Goal: Check status: Check status

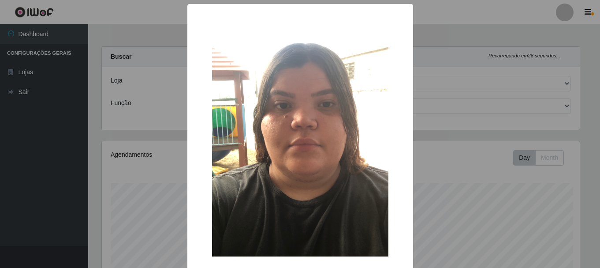
select select "249"
select select "72"
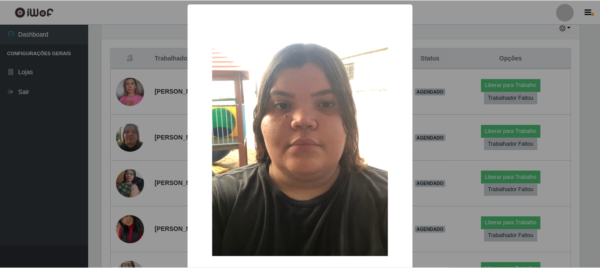
scroll to position [183, 480]
click at [134, 201] on div "× OK Cancel" at bounding box center [301, 134] width 602 height 268
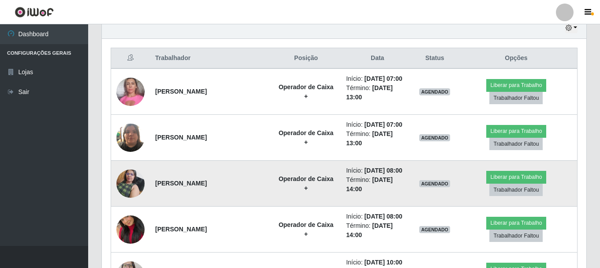
scroll to position [183, 484]
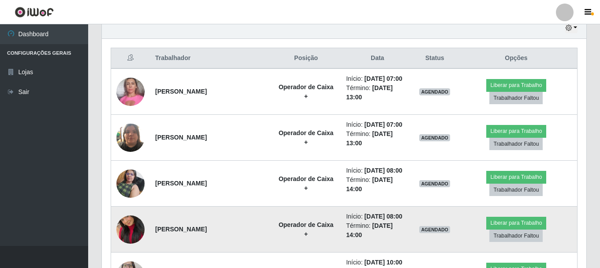
click at [140, 234] on img at bounding box center [130, 229] width 28 height 50
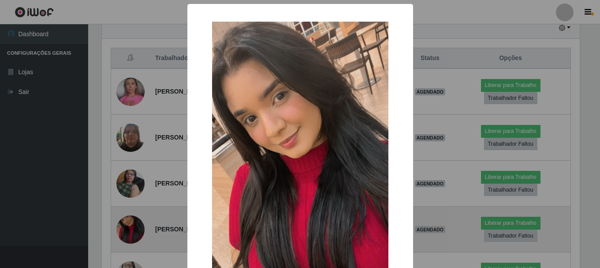
scroll to position [183, 480]
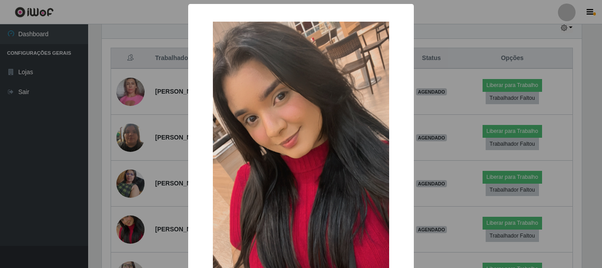
click at [149, 240] on div "× OK Cancel" at bounding box center [301, 134] width 602 height 268
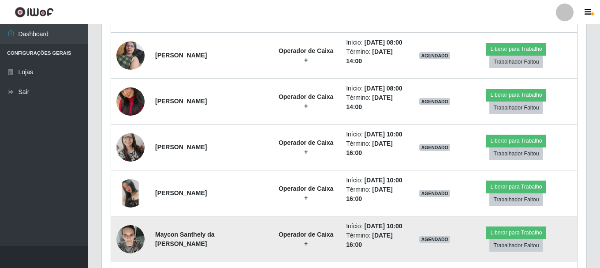
scroll to position [450, 0]
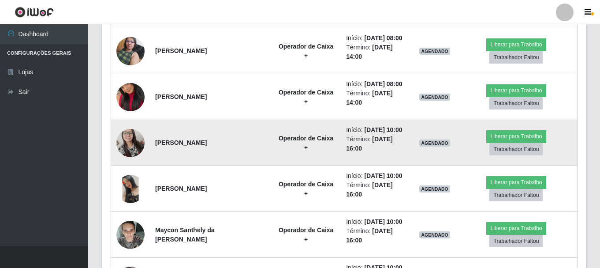
click at [127, 145] on img at bounding box center [130, 142] width 28 height 38
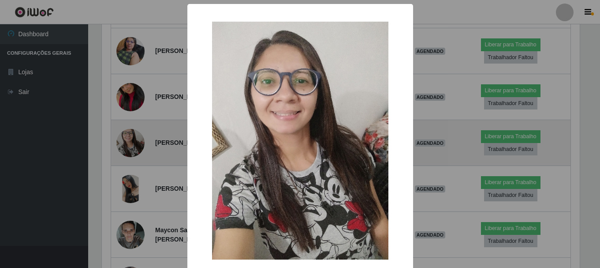
scroll to position [183, 480]
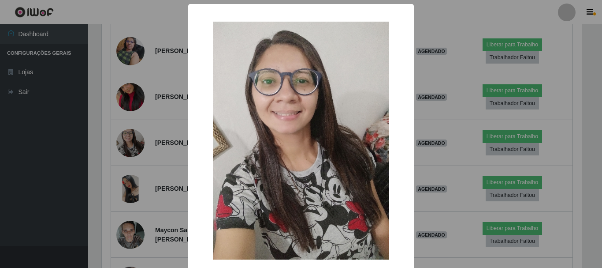
click at [140, 181] on div "× OK Cancel" at bounding box center [301, 134] width 602 height 268
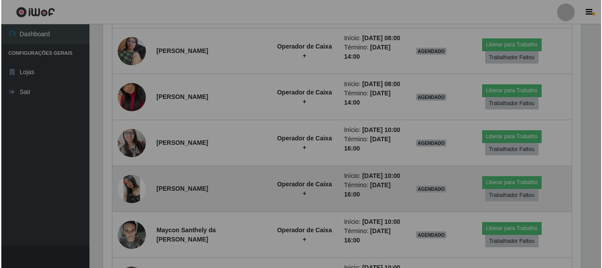
scroll to position [183, 484]
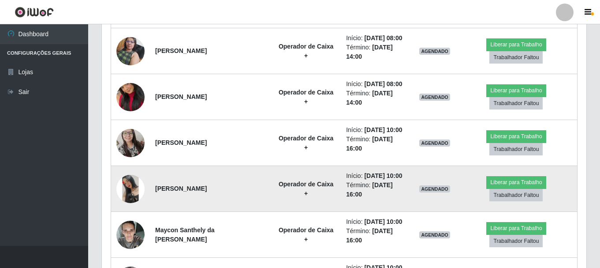
click at [132, 192] on img at bounding box center [130, 189] width 28 height 28
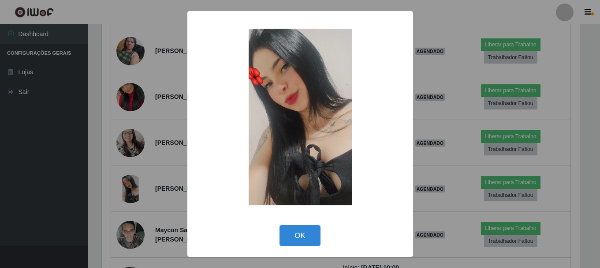
scroll to position [183, 480]
click at [153, 208] on div "× OK Cancel" at bounding box center [301, 134] width 602 height 268
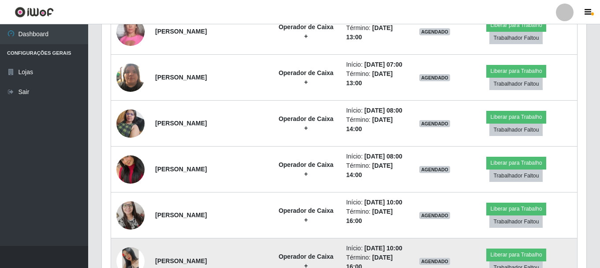
scroll to position [274, 0]
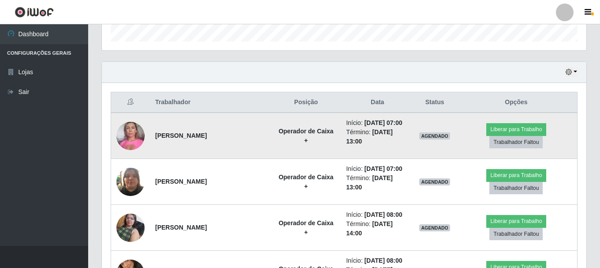
click at [133, 129] on img at bounding box center [130, 135] width 28 height 37
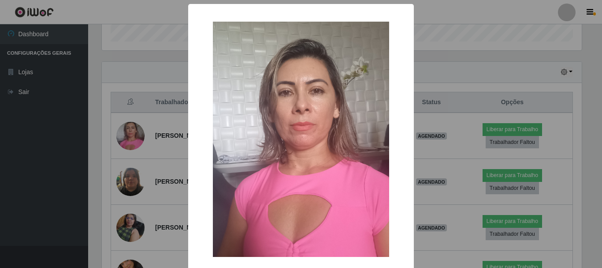
click at [171, 205] on div "× OK Cancel" at bounding box center [301, 134] width 602 height 268
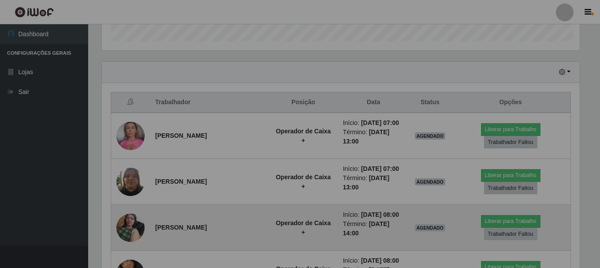
scroll to position [183, 484]
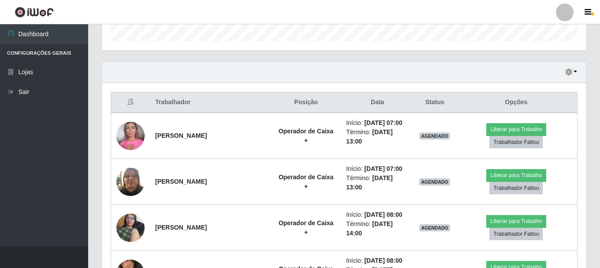
click at [392, 79] on div "Hoje 1 dia 3 dias 1 Semana Não encerrados" at bounding box center [344, 72] width 484 height 21
